Goal: Task Accomplishment & Management: Manage account settings

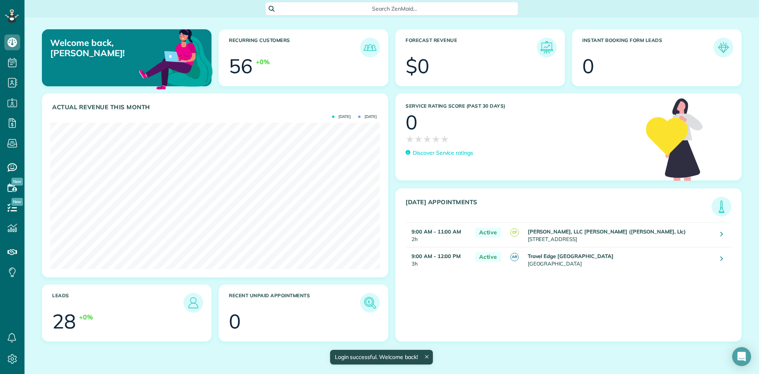
scroll to position [146, 330]
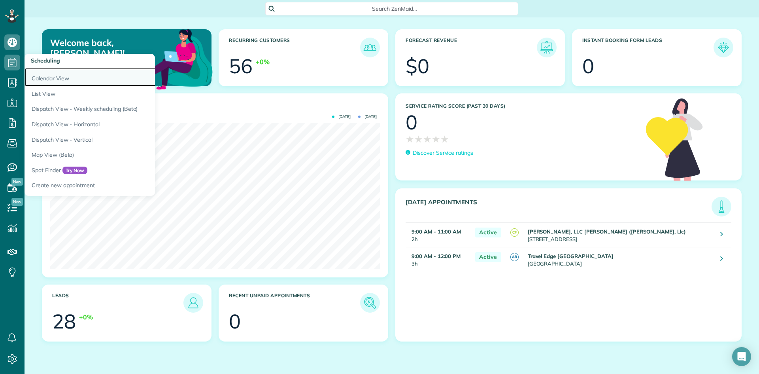
click at [60, 79] on link "Calendar View" at bounding box center [124, 77] width 198 height 18
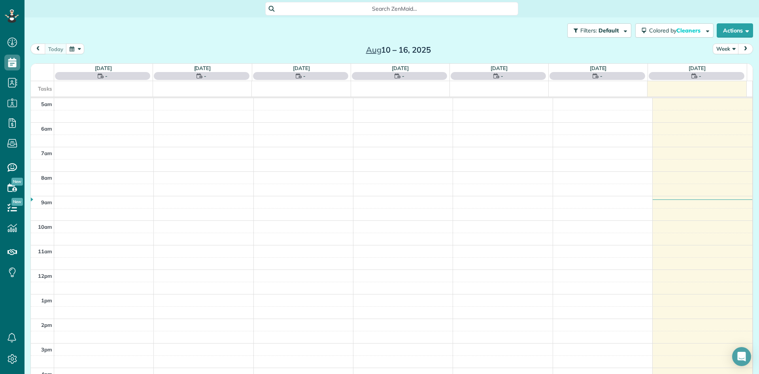
scroll to position [49, 0]
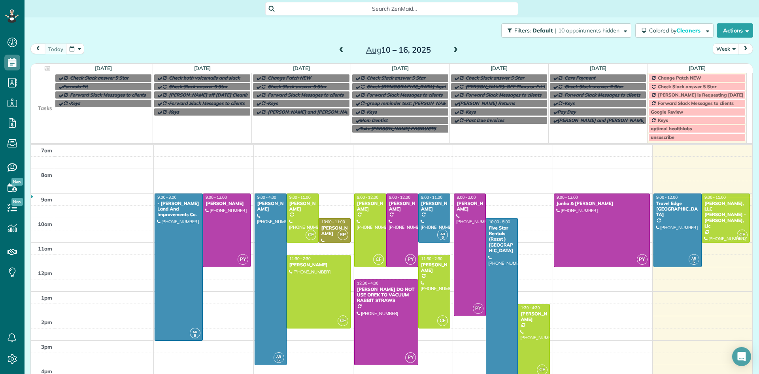
click at [452, 50] on span at bounding box center [455, 50] width 9 height 7
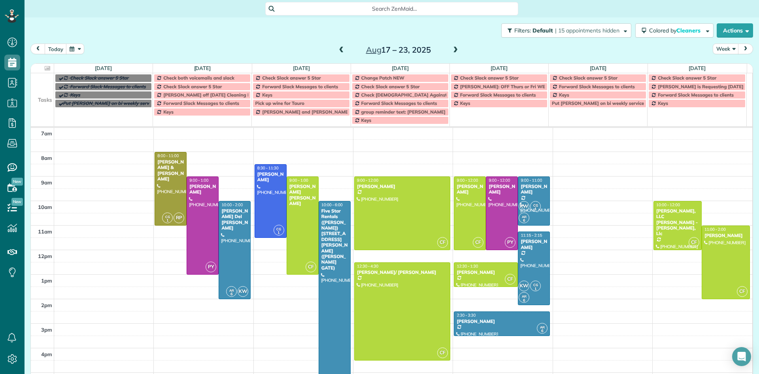
click at [452, 49] on span at bounding box center [455, 50] width 9 height 7
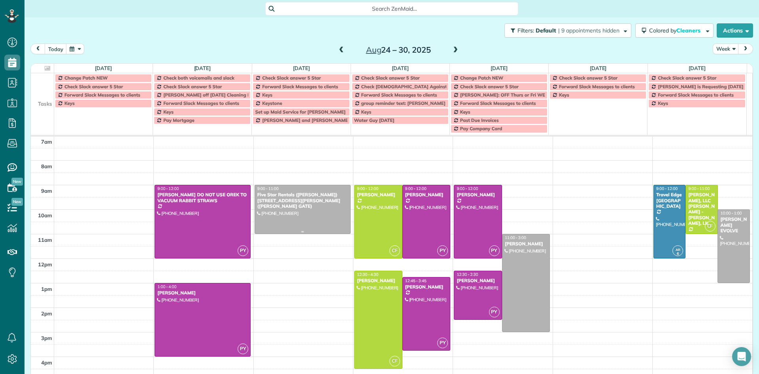
click at [298, 195] on div "Five Star Rentals (Rozet Ghazalian) 55655 Royal St. George (GREG NORMAN GATE)" at bounding box center [302, 200] width 91 height 17
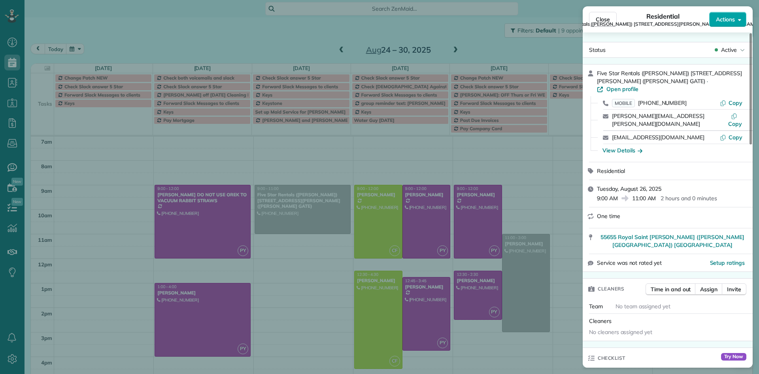
click at [728, 17] on span "Actions" at bounding box center [725, 19] width 19 height 8
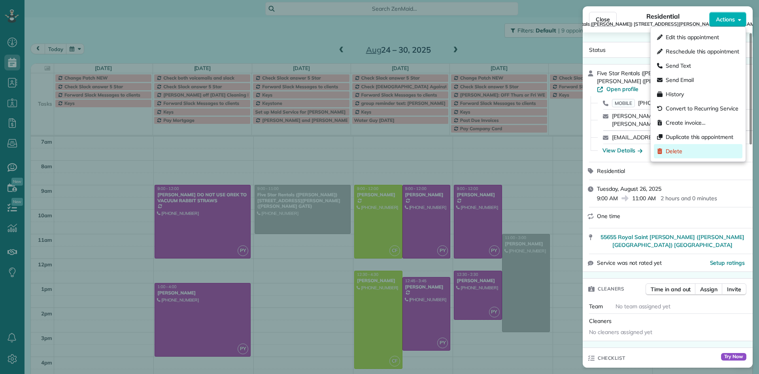
click at [694, 157] on div "Delete" at bounding box center [698, 151] width 89 height 14
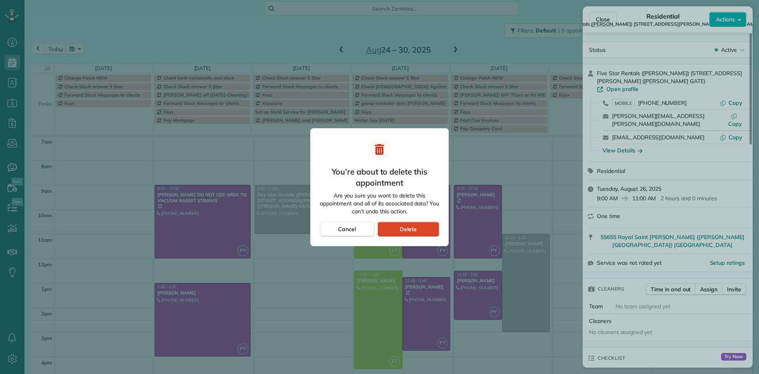
click at [417, 223] on div "Delete" at bounding box center [409, 228] width 62 height 15
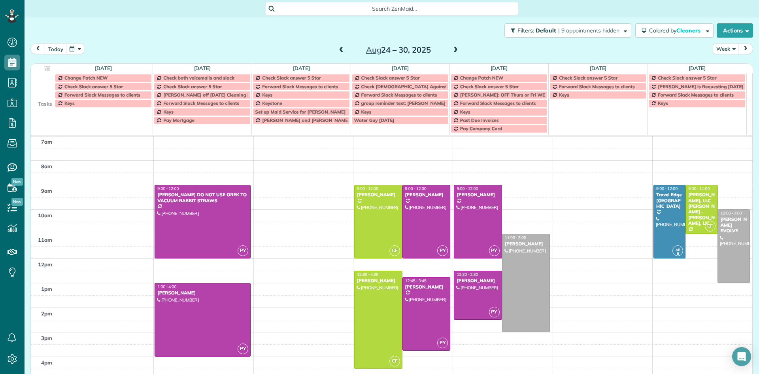
click at [451, 52] on span at bounding box center [455, 50] width 9 height 7
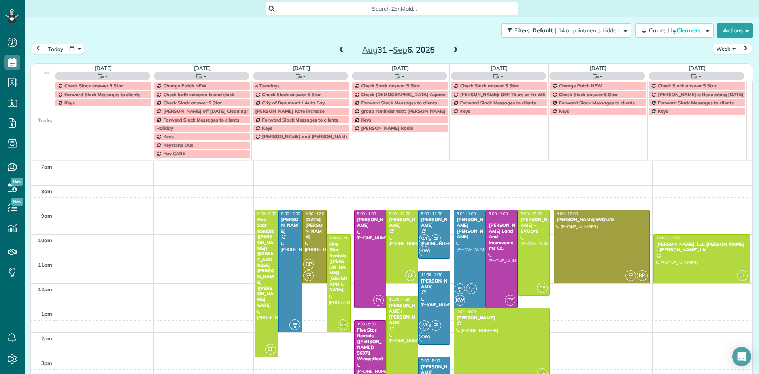
click at [451, 52] on span at bounding box center [455, 50] width 9 height 7
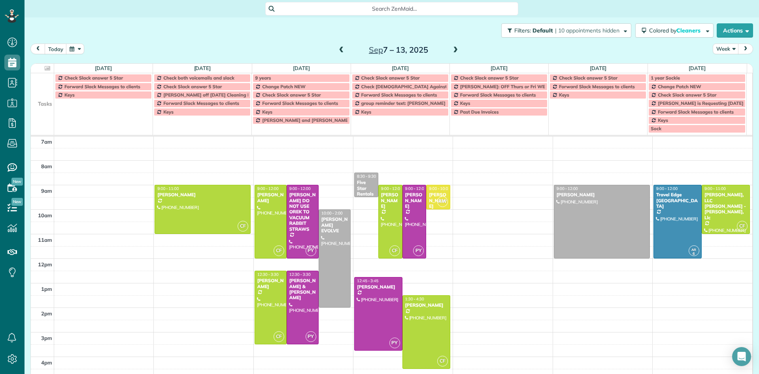
click at [451, 52] on span at bounding box center [455, 50] width 9 height 7
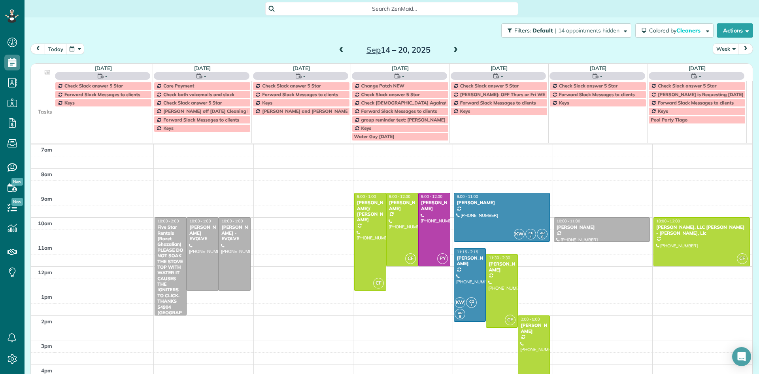
click at [451, 52] on span at bounding box center [455, 50] width 9 height 7
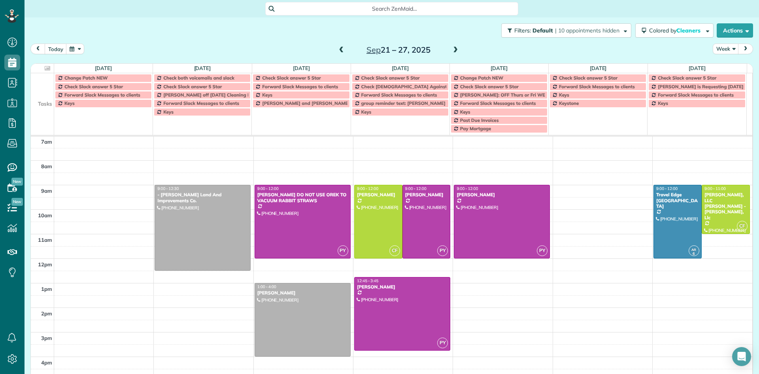
click at [451, 52] on span at bounding box center [455, 50] width 9 height 7
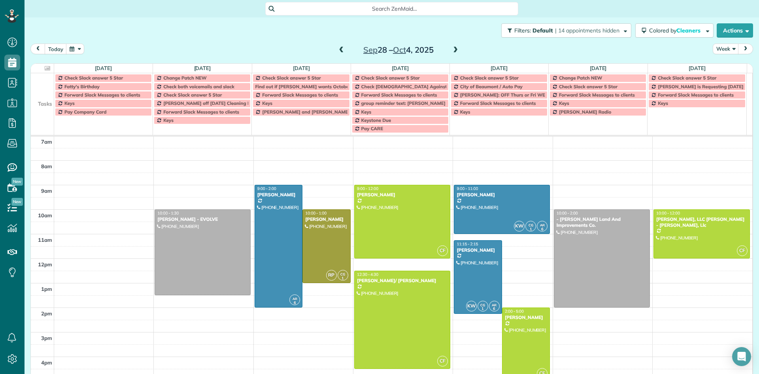
click at [337, 51] on span at bounding box center [341, 50] width 9 height 7
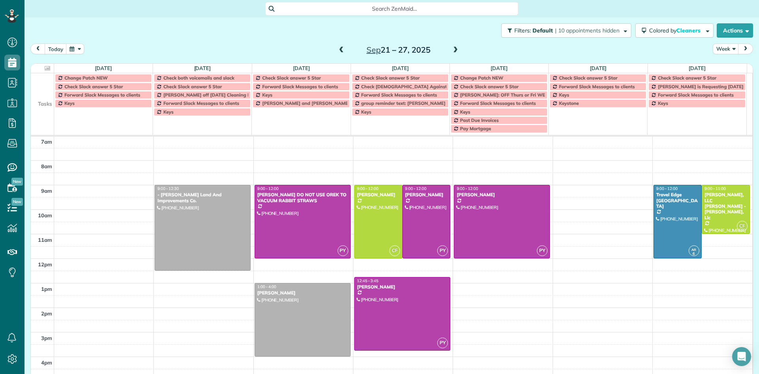
click at [337, 51] on span at bounding box center [341, 50] width 9 height 7
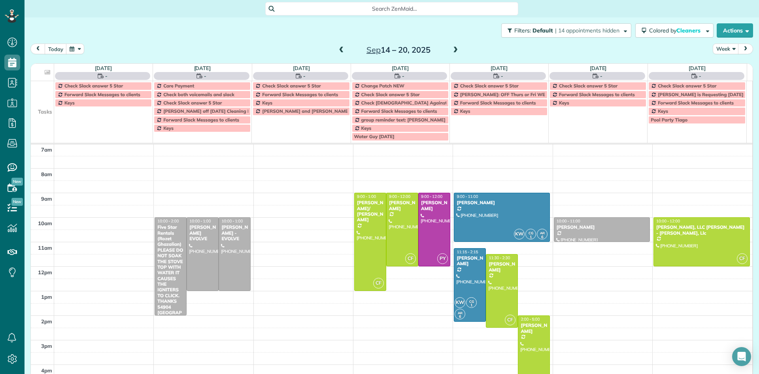
click at [337, 51] on span at bounding box center [341, 50] width 9 height 7
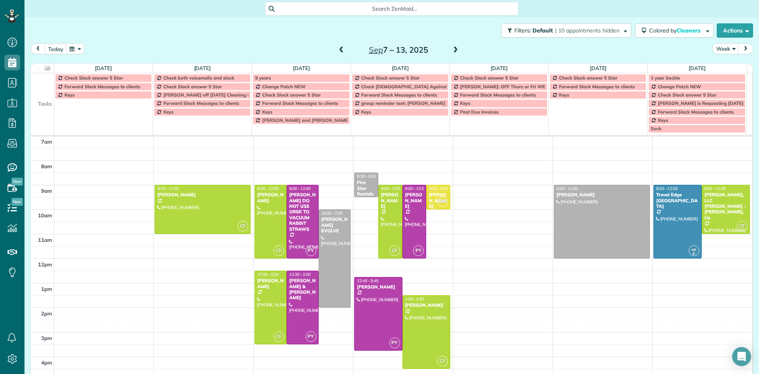
click at [337, 51] on span at bounding box center [341, 50] width 9 height 7
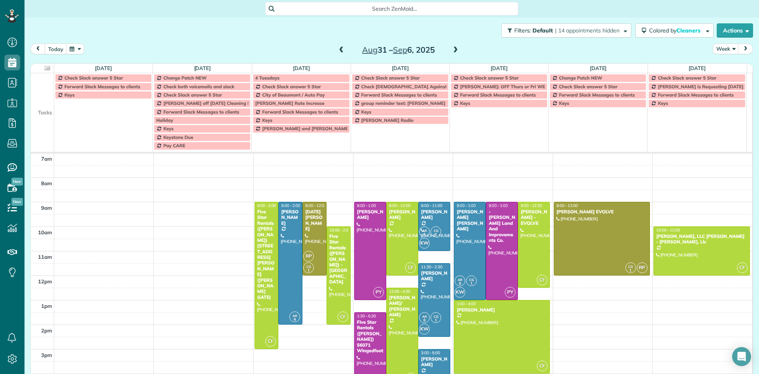
click at [337, 51] on span at bounding box center [341, 50] width 9 height 7
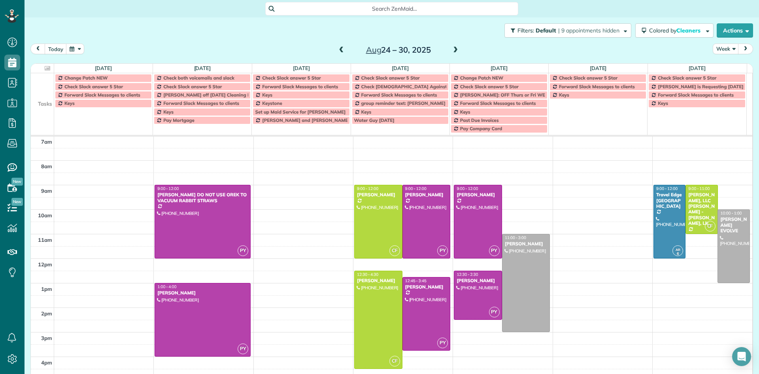
click at [337, 51] on span at bounding box center [341, 50] width 9 height 7
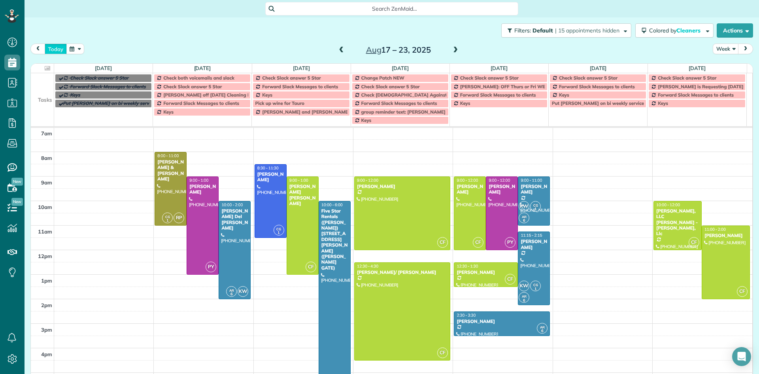
click at [53, 49] on button "today" at bounding box center [56, 48] width 22 height 11
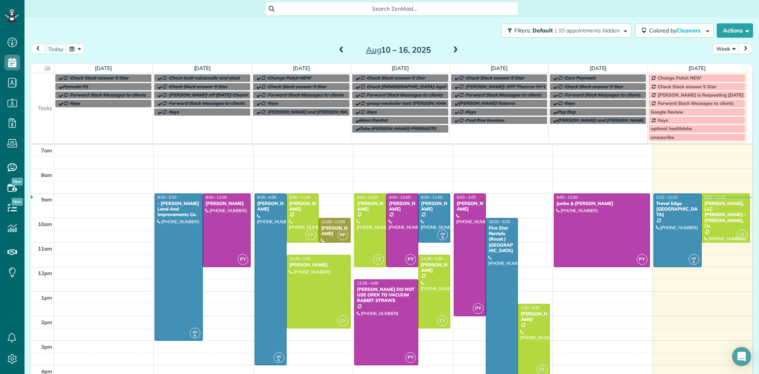
click at [454, 51] on span at bounding box center [455, 50] width 9 height 7
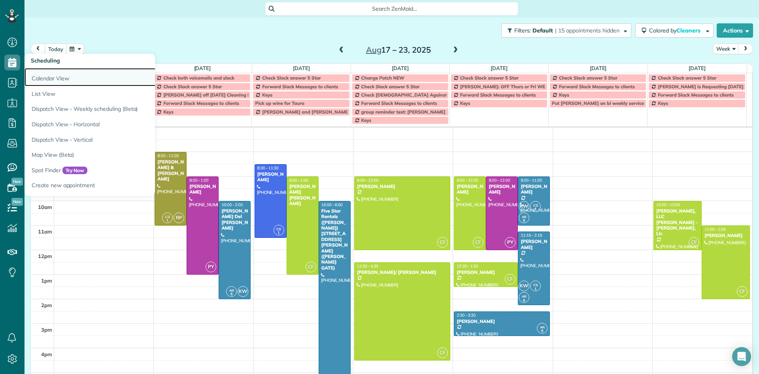
click at [49, 77] on link "Calendar View" at bounding box center [124, 77] width 198 height 18
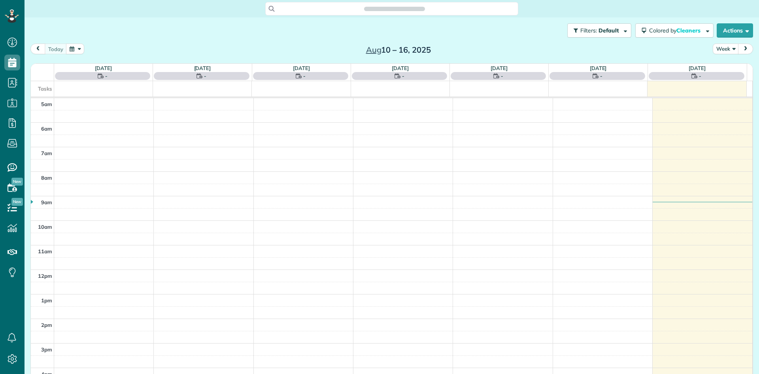
scroll to position [49, 0]
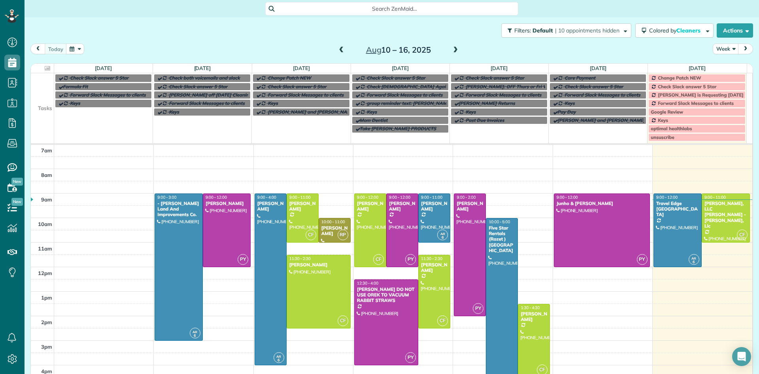
click at [451, 51] on span at bounding box center [455, 50] width 9 height 7
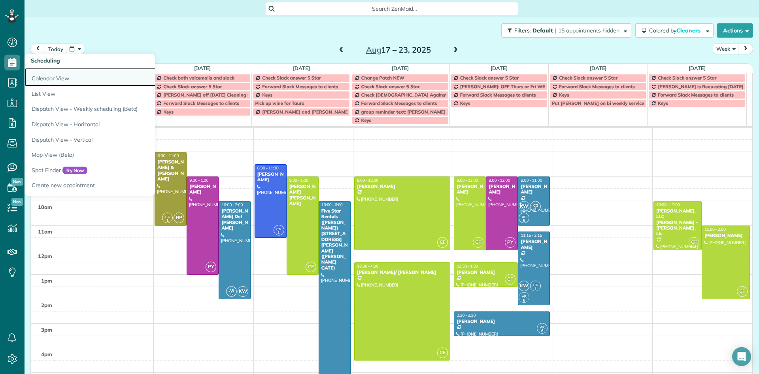
click at [47, 76] on link "Calendar View" at bounding box center [124, 77] width 198 height 18
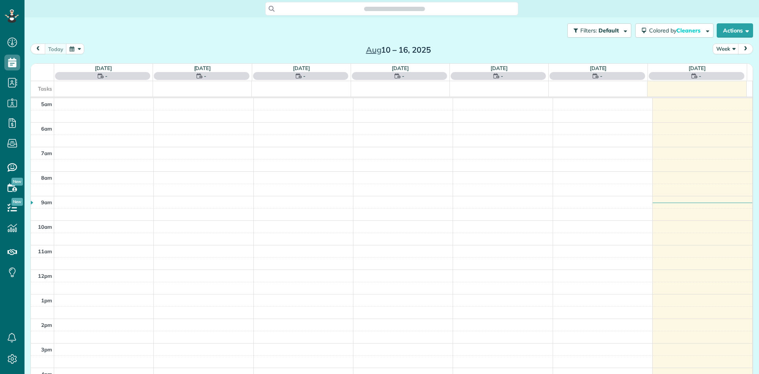
scroll to position [49, 0]
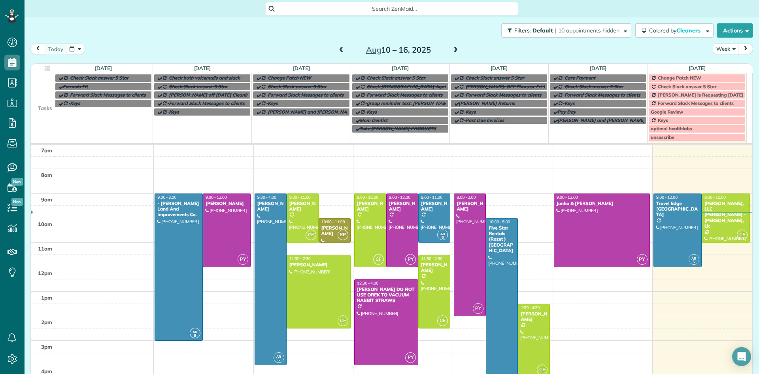
click at [341, 51] on span at bounding box center [341, 50] width 9 height 7
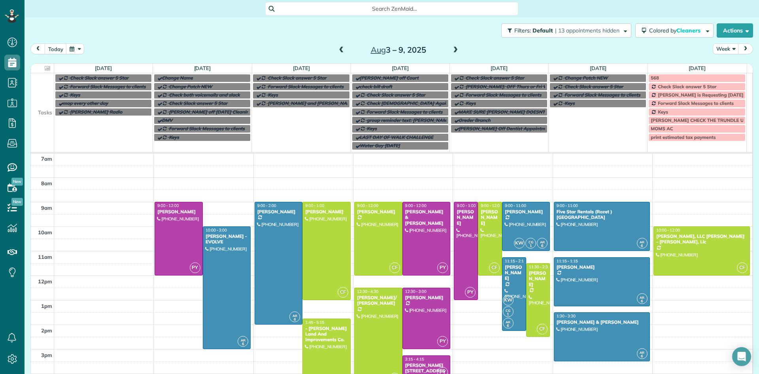
click at [451, 51] on span at bounding box center [455, 50] width 9 height 7
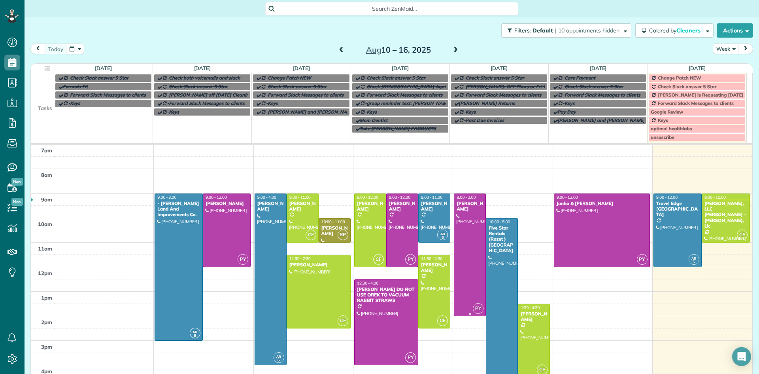
click at [467, 222] on div at bounding box center [469, 255] width 31 height 122
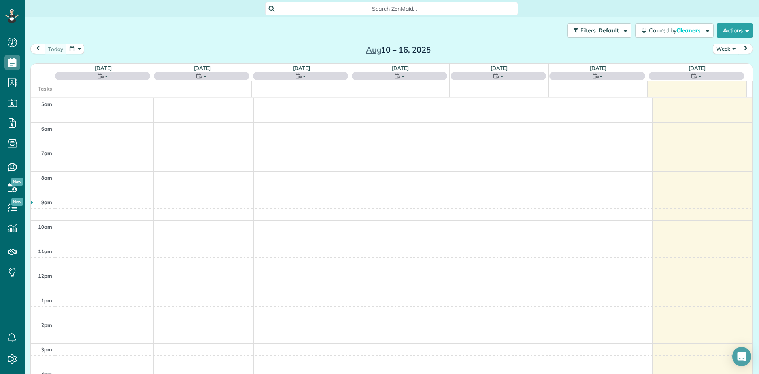
scroll to position [49, 0]
